Goal: Information Seeking & Learning: Learn about a topic

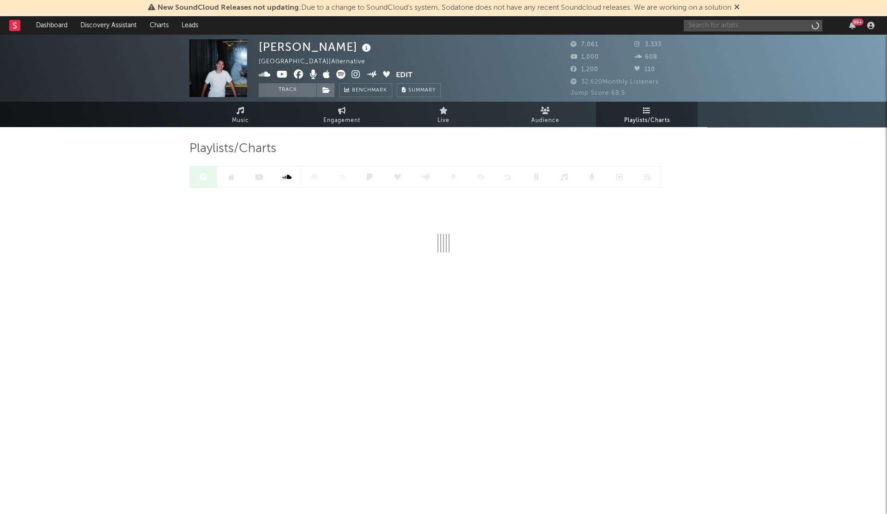
click at [704, 26] on input "text" at bounding box center [753, 26] width 139 height 12
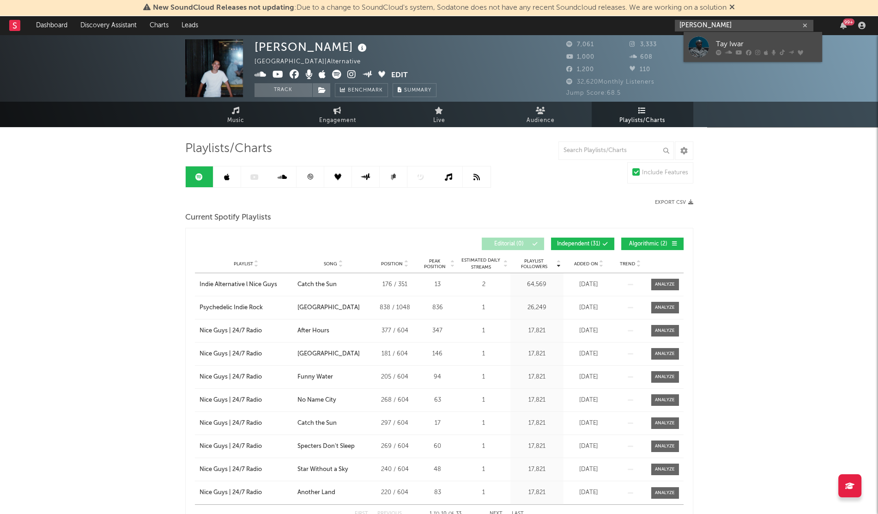
type input "[PERSON_NAME]"
click at [693, 43] on div at bounding box center [698, 46] width 21 height 21
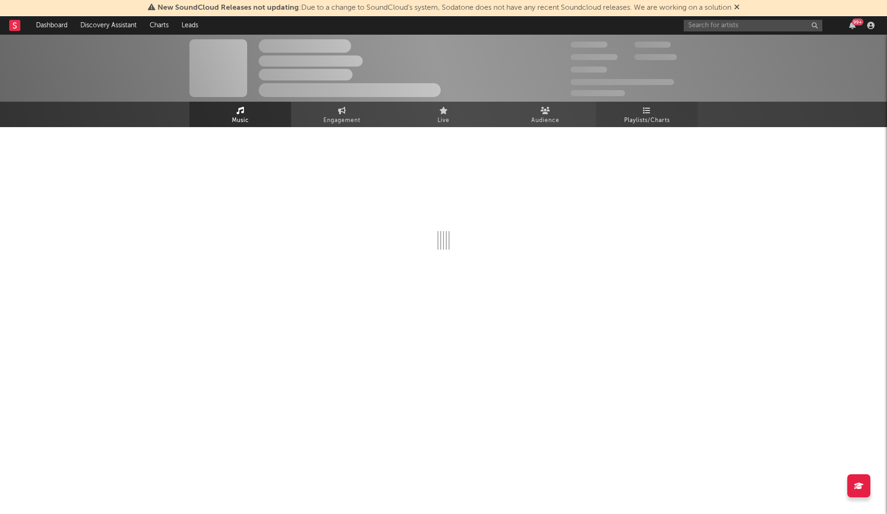
click at [643, 115] on span "Playlists/Charts" at bounding box center [647, 120] width 46 height 11
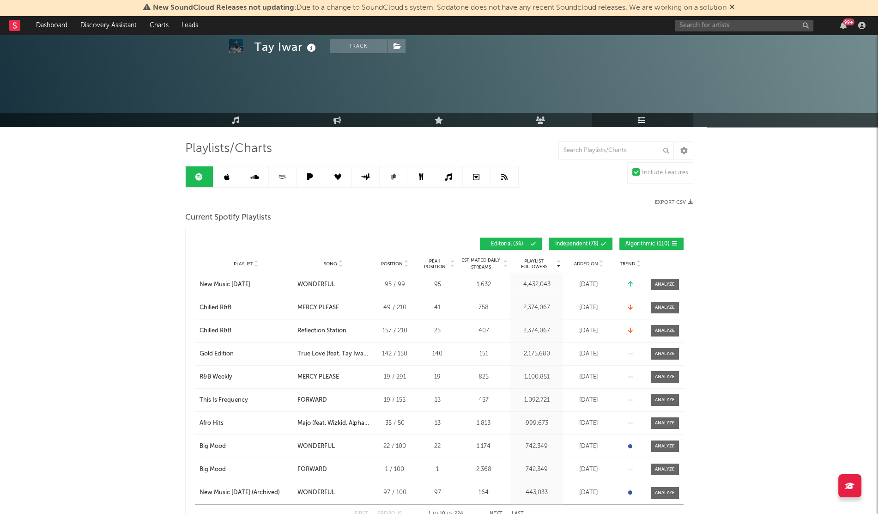
scroll to position [39, 0]
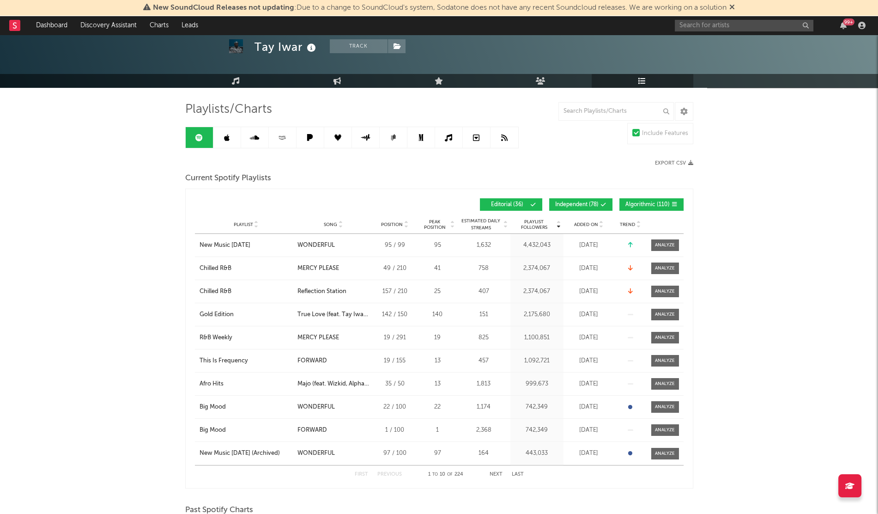
click at [576, 225] on span "Added On" at bounding box center [586, 225] width 24 height 6
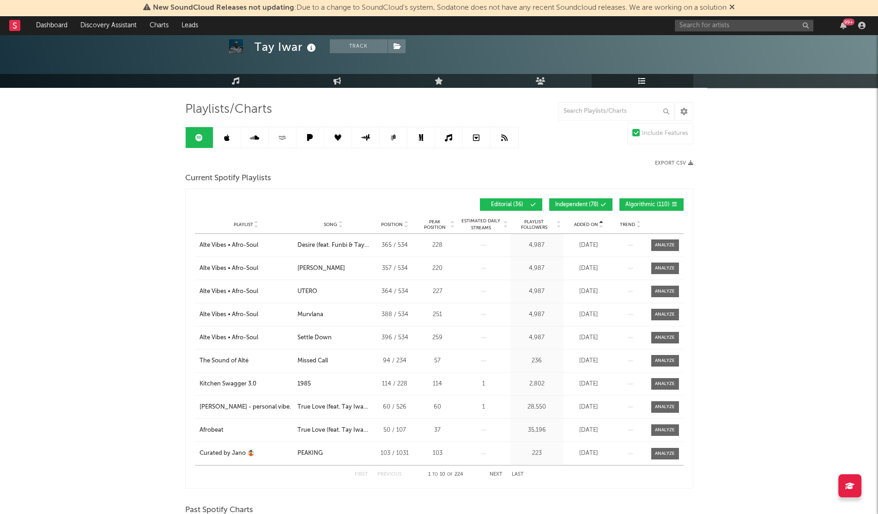
click at [576, 225] on span "Added On" at bounding box center [586, 225] width 24 height 6
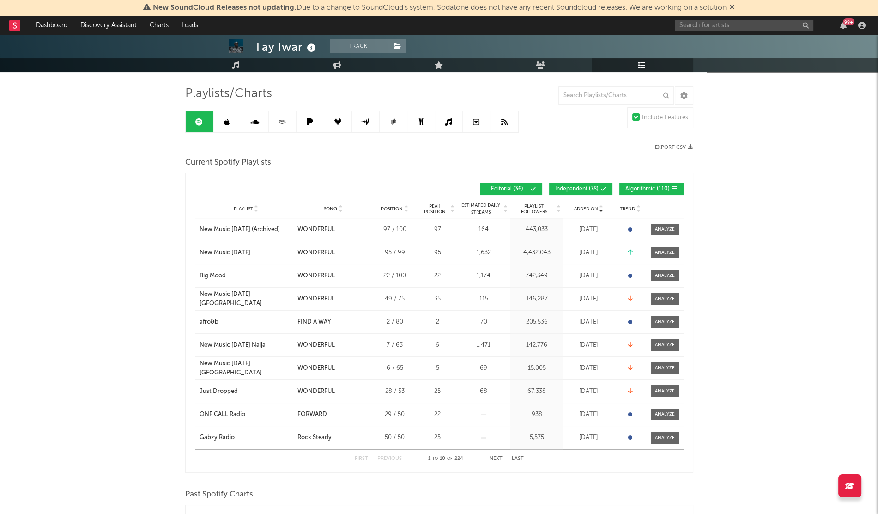
scroll to position [55, 0]
click at [221, 116] on link at bounding box center [227, 121] width 28 height 21
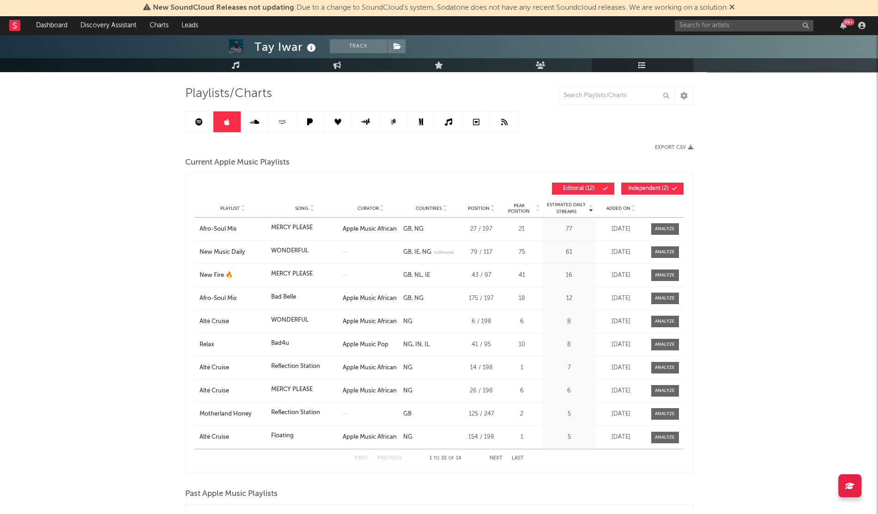
click at [612, 209] on span "Added On" at bounding box center [618, 209] width 24 height 6
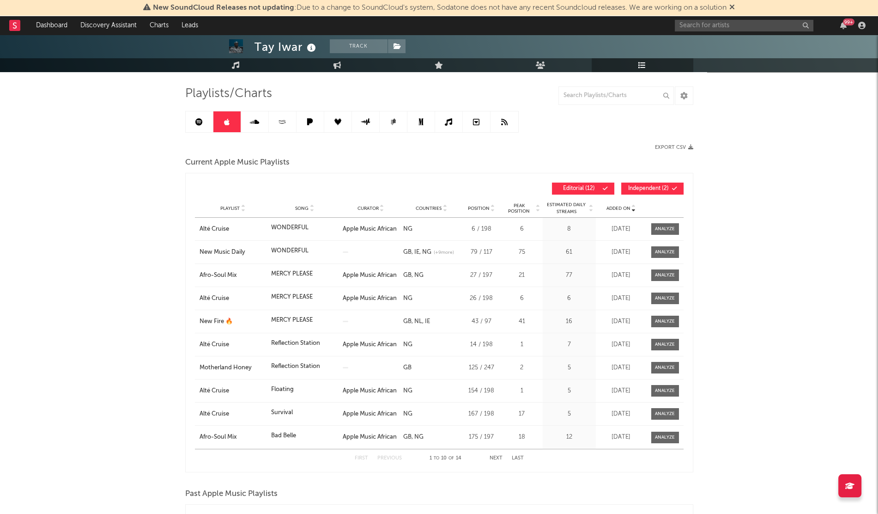
click at [612, 209] on span "Added On" at bounding box center [618, 209] width 24 height 6
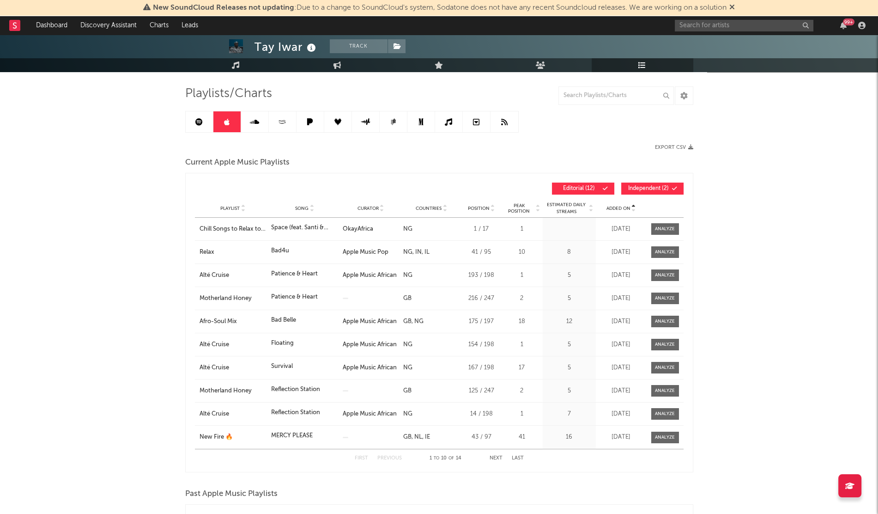
click at [612, 209] on span "Added On" at bounding box center [618, 209] width 24 height 6
